Goal: Transaction & Acquisition: Subscribe to service/newsletter

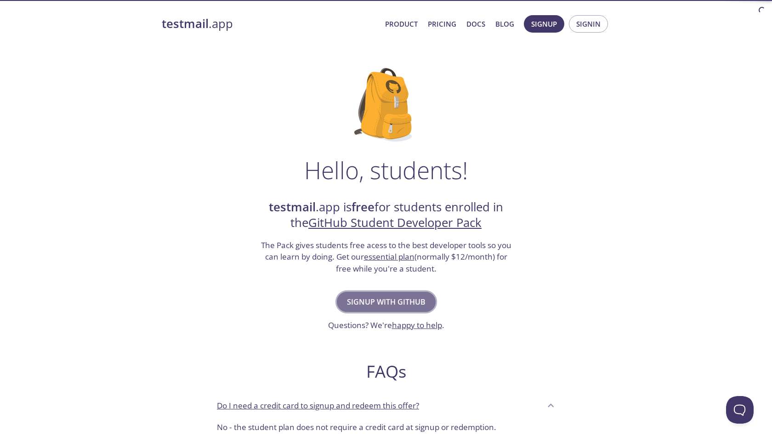
click at [418, 296] on span "Signup with GitHub" at bounding box center [386, 301] width 79 height 13
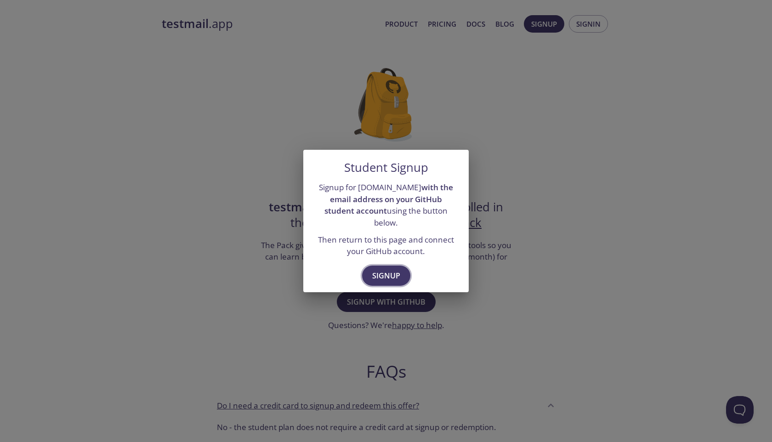
click at [395, 269] on span "Signup" at bounding box center [386, 275] width 28 height 13
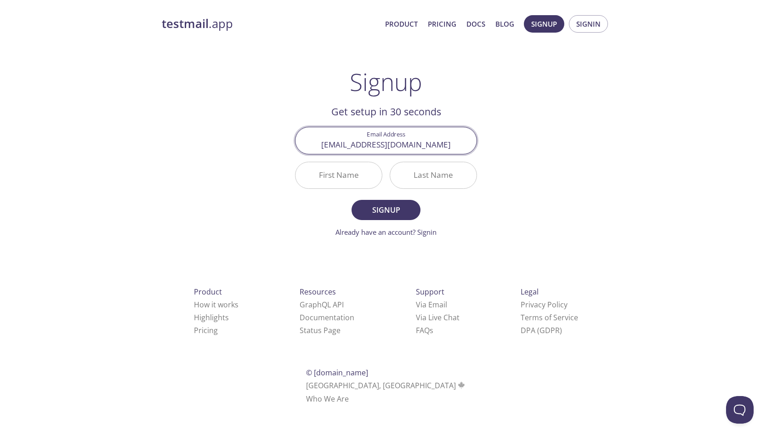
type input "[EMAIL_ADDRESS][DOMAIN_NAME]"
type input "Saikhee"
type input "Laidyp"
click at [352, 200] on button "Signup" at bounding box center [386, 210] width 69 height 20
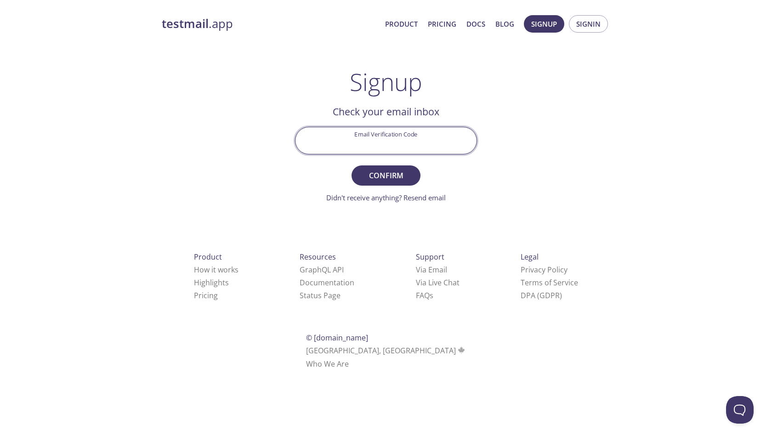
click at [405, 146] on input "Email Verification Code" at bounding box center [385, 140] width 181 height 26
paste input "62C4KW1"
type input "62C4KW1"
click at [397, 169] on span "Confirm" at bounding box center [386, 175] width 49 height 13
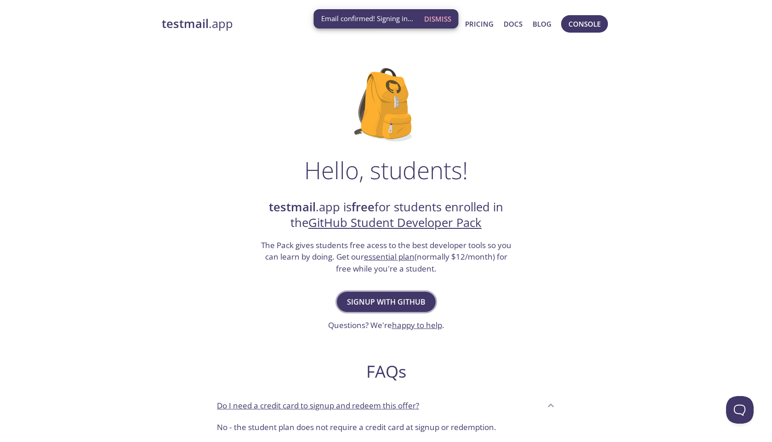
click at [408, 301] on span "Signup with GitHub" at bounding box center [386, 301] width 79 height 13
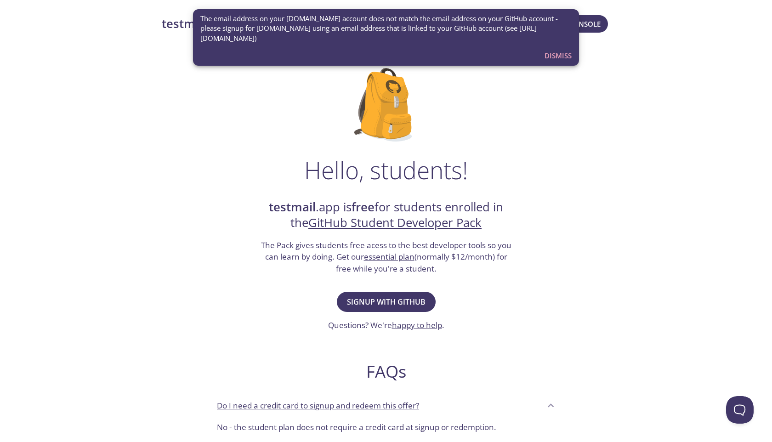
click at [400, 21] on span "The email address on your testmail.app account does not match the email address…" at bounding box center [385, 28] width 371 height 29
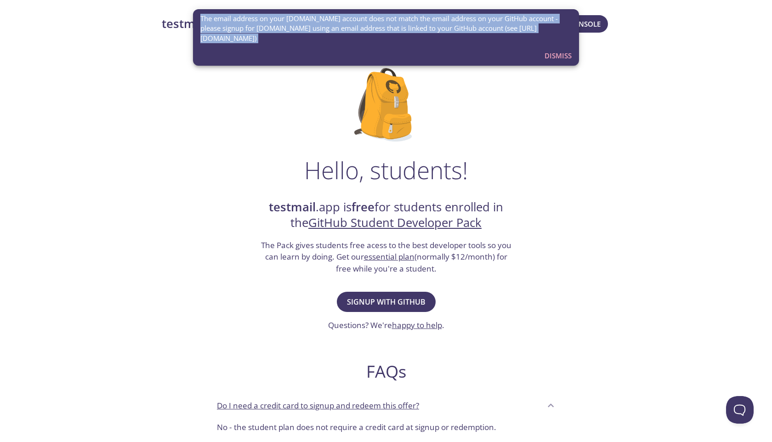
click at [400, 21] on span "The email address on your testmail.app account does not match the email address…" at bounding box center [385, 28] width 371 height 29
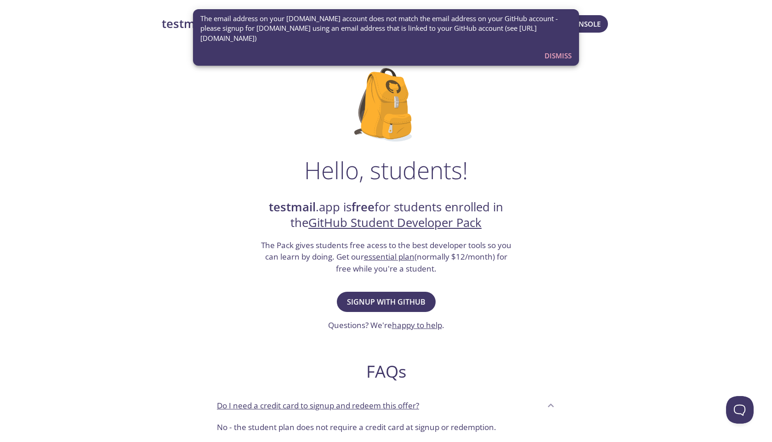
click at [414, 29] on span "The email address on your testmail.app account does not match the email address…" at bounding box center [385, 28] width 371 height 29
click at [399, 303] on span "Signup with GitHub" at bounding box center [386, 301] width 79 height 13
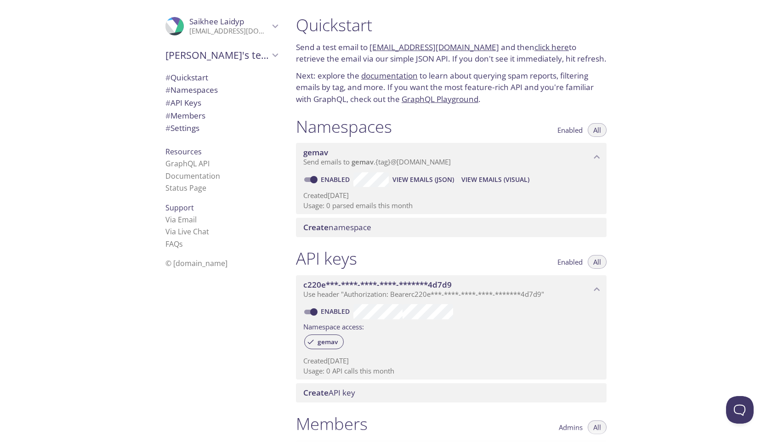
click at [207, 91] on span "# Namespaces" at bounding box center [191, 90] width 52 height 11
click at [351, 229] on span "Create namespace" at bounding box center [337, 227] width 68 height 11
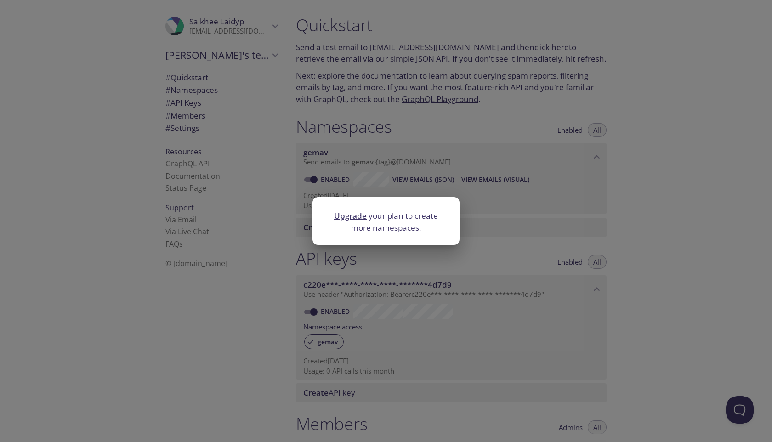
click at [424, 145] on div "Upgrade your plan to create more namespaces." at bounding box center [386, 221] width 772 height 442
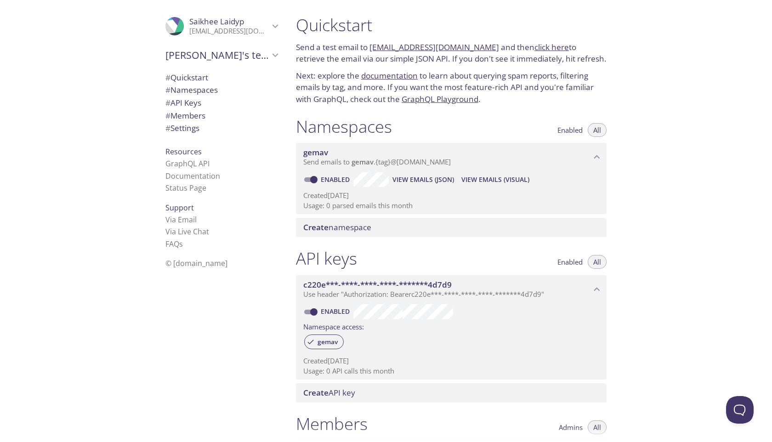
click at [541, 45] on link "click here" at bounding box center [551, 47] width 34 height 11
